Goal: Check status: Check status

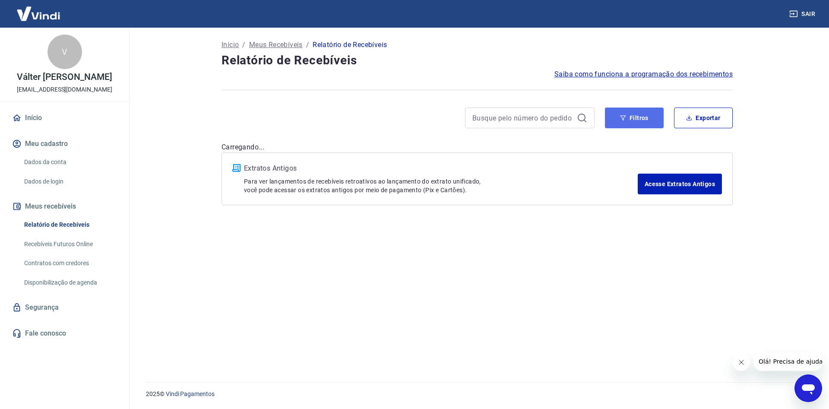
click at [635, 117] on button "Filtros" at bounding box center [634, 117] width 59 height 21
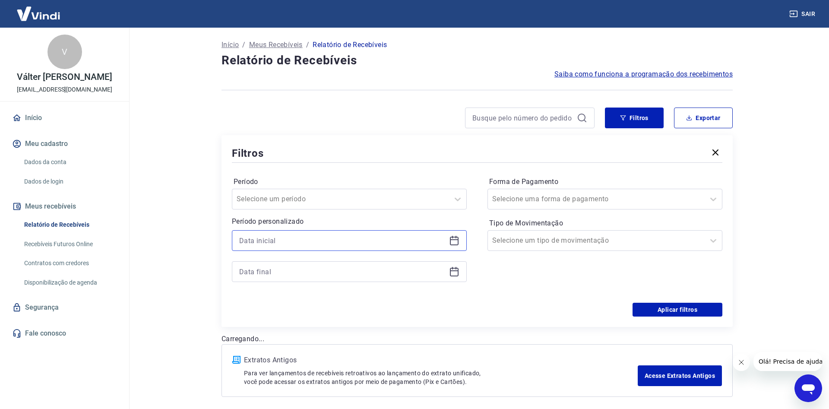
click at [325, 245] on input at bounding box center [342, 240] width 206 height 13
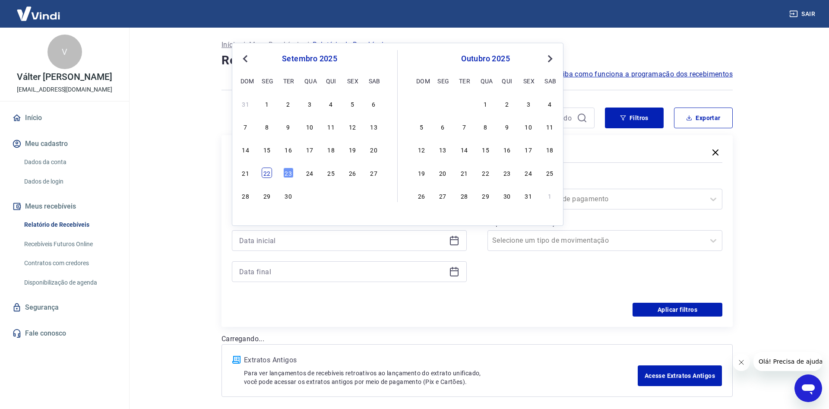
click at [264, 170] on div "22" at bounding box center [267, 172] width 10 height 10
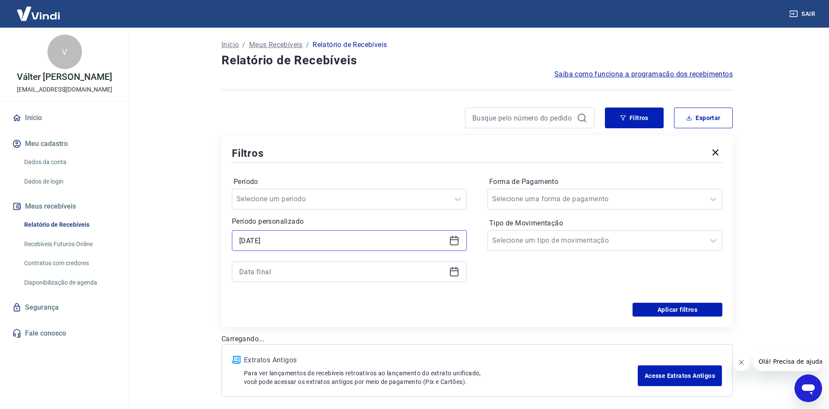
click at [281, 239] on input "[DATE]" at bounding box center [342, 240] width 206 height 13
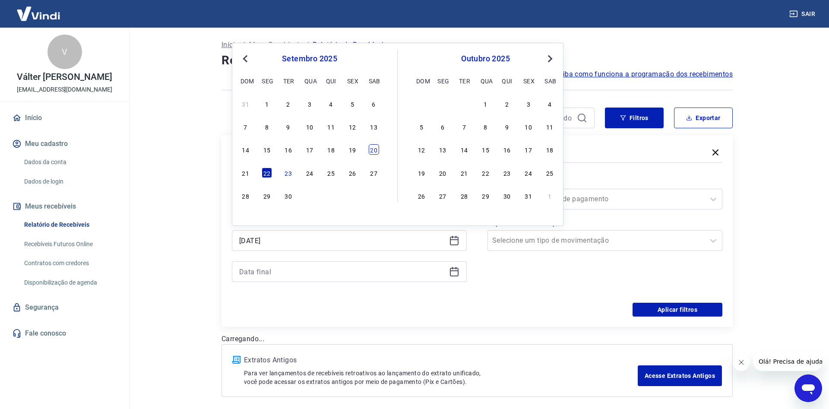
click at [373, 151] on div "20" at bounding box center [374, 149] width 10 height 10
type input "[DATE]"
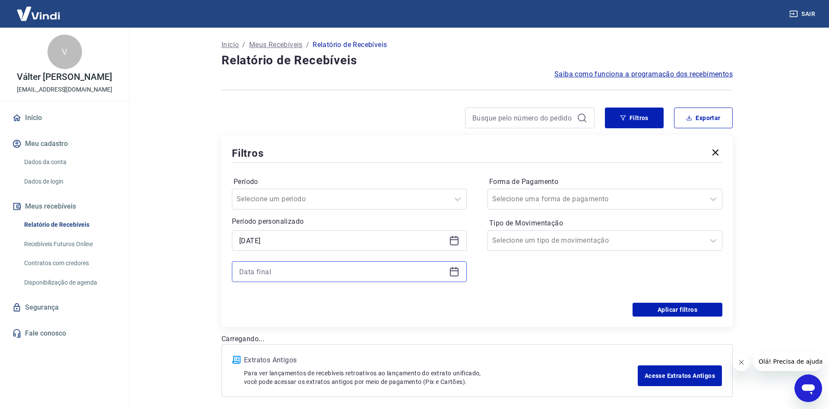
click at [253, 271] on input at bounding box center [342, 271] width 206 height 13
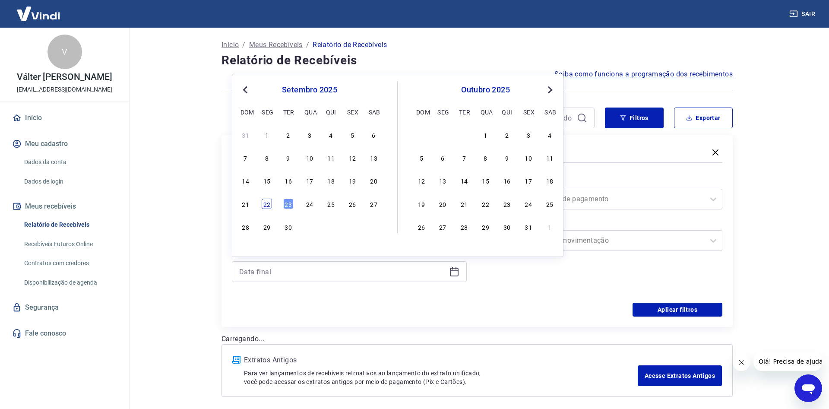
click at [268, 203] on div "22" at bounding box center [267, 204] width 10 height 10
type input "[DATE]"
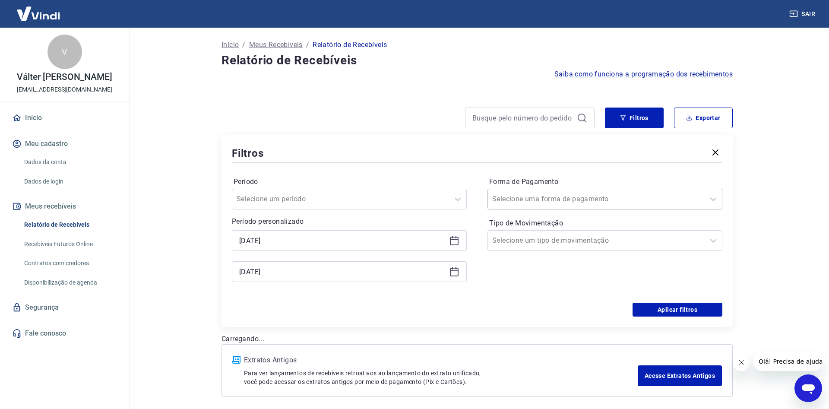
click at [588, 197] on div at bounding box center [596, 199] width 208 height 12
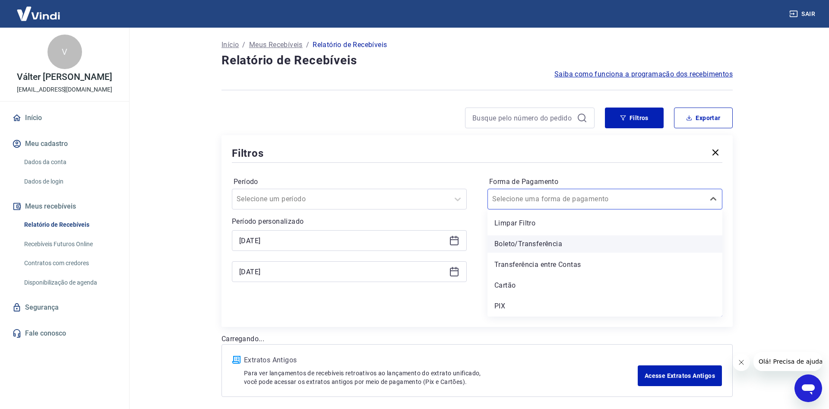
click at [512, 243] on div "Boleto/Transferência" at bounding box center [604, 243] width 235 height 17
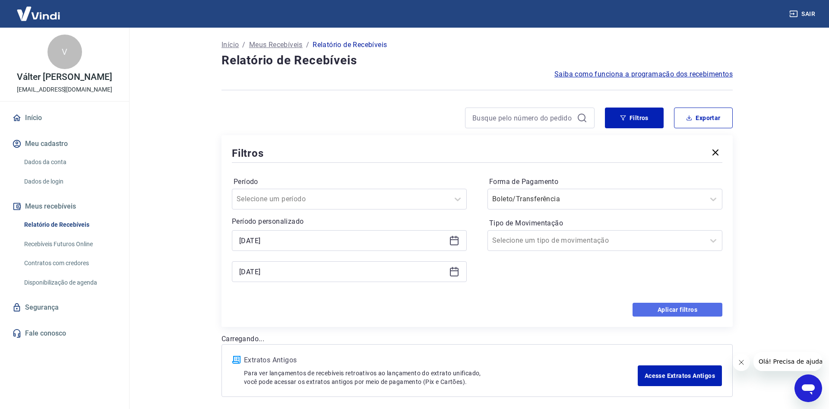
click at [665, 309] on button "Aplicar filtros" at bounding box center [677, 310] width 90 height 14
